Goal: Find contact information: Find contact information

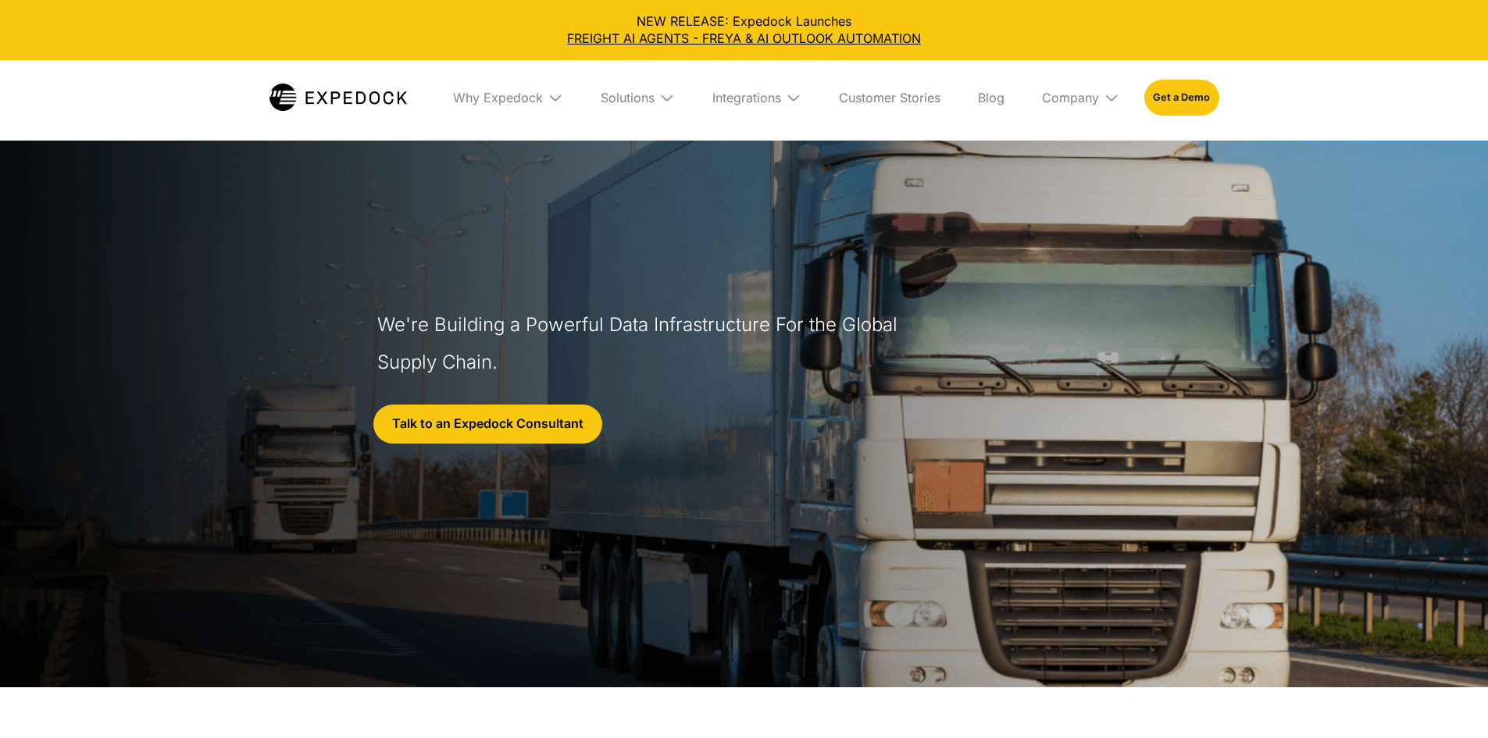
select select
drag, startPoint x: 0, startPoint y: 0, endPoint x: 613, endPoint y: 432, distance: 749.9
click at [602, 433] on link "Talk to an Expedock Consultant" at bounding box center [487, 424] width 229 height 39
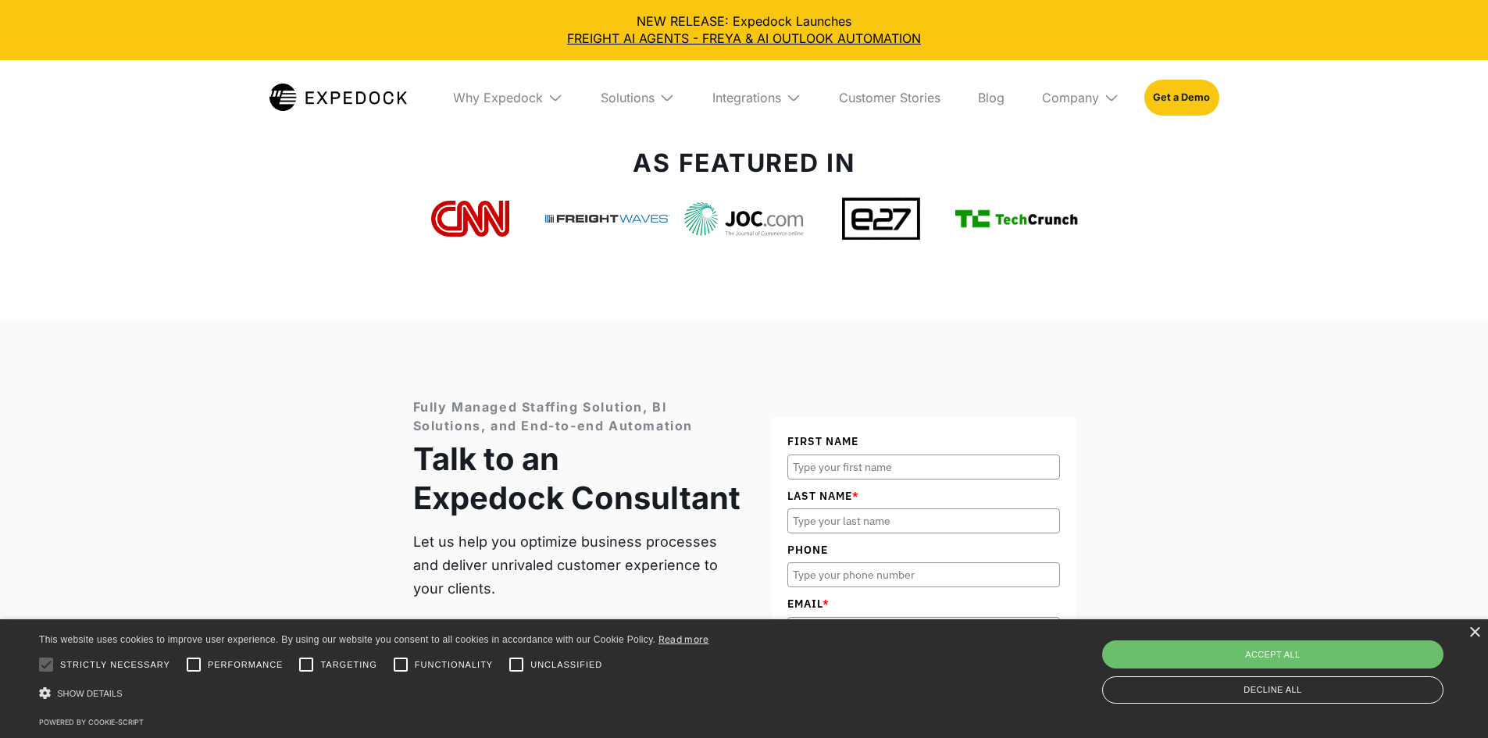
scroll to position [6024, 0]
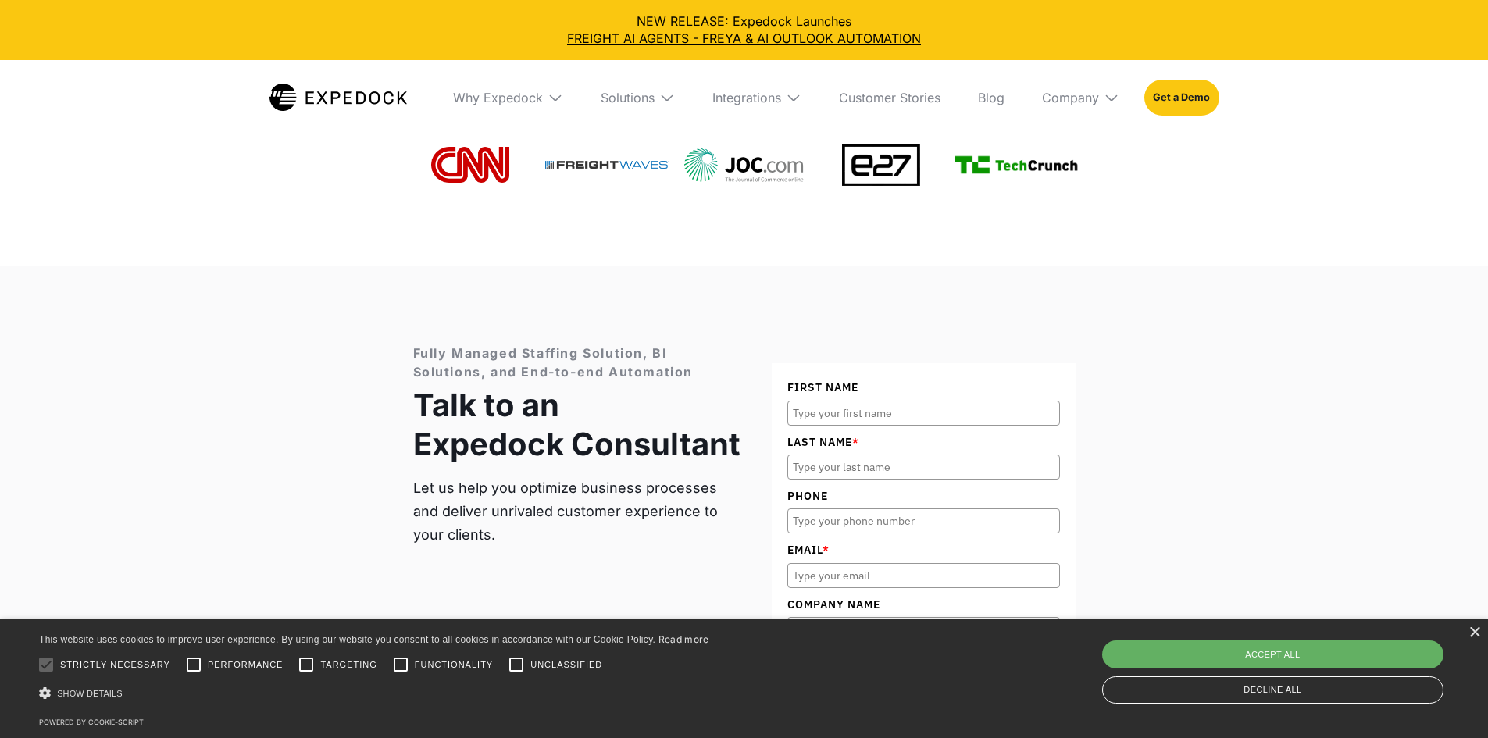
click at [1139, 655] on div "Accept all" at bounding box center [1272, 654] width 341 height 28
checkbox input "true"
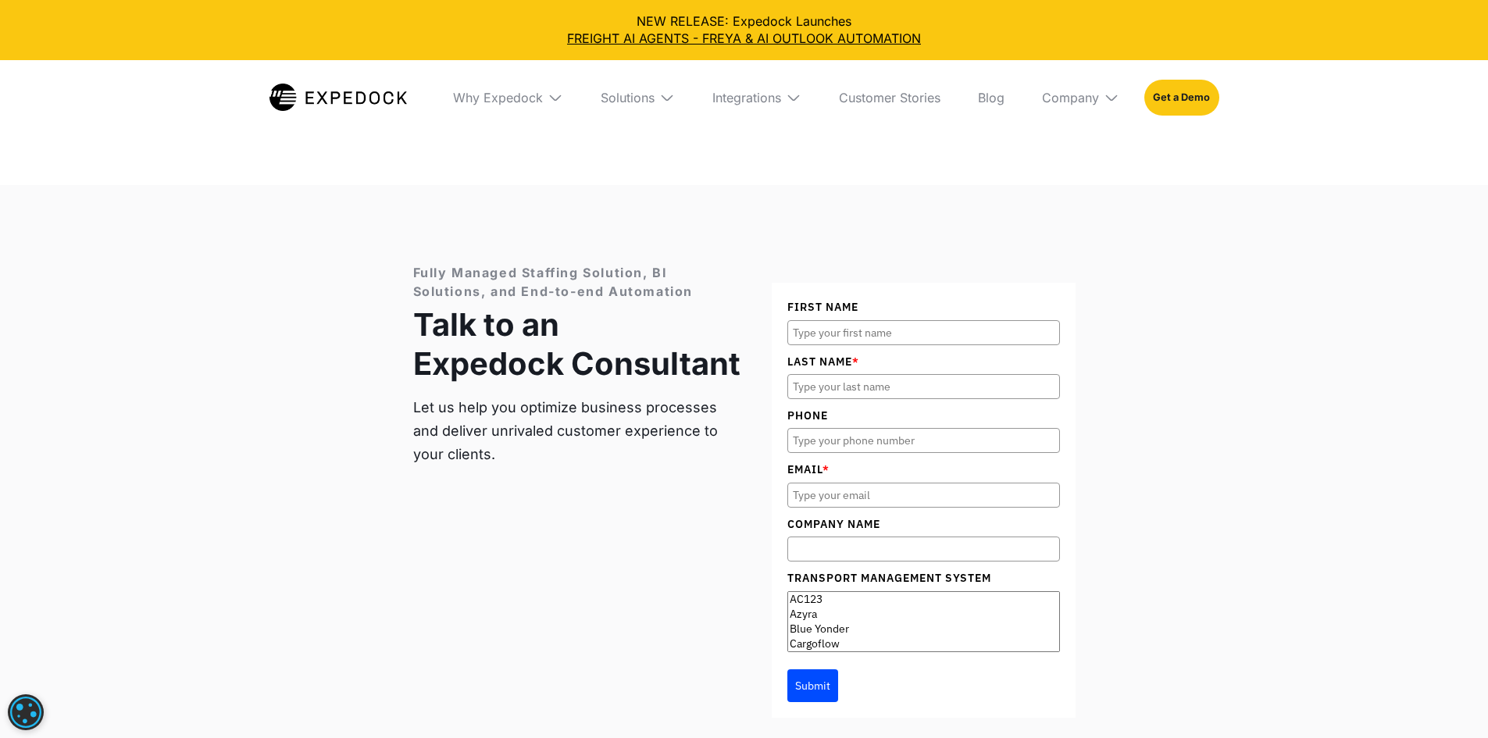
scroll to position [6180, 0]
